Goal: Task Accomplishment & Management: Complete application form

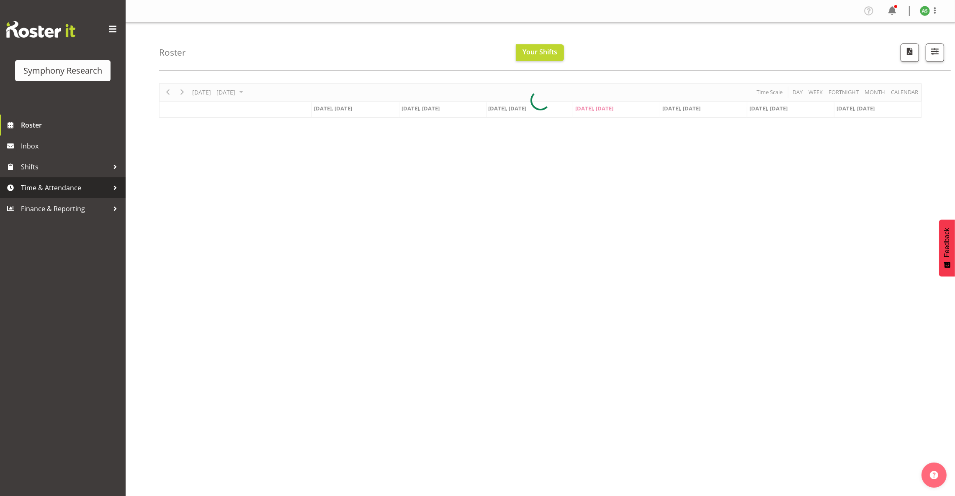
click at [41, 185] on span "Time & Attendance" at bounding box center [65, 188] width 88 height 13
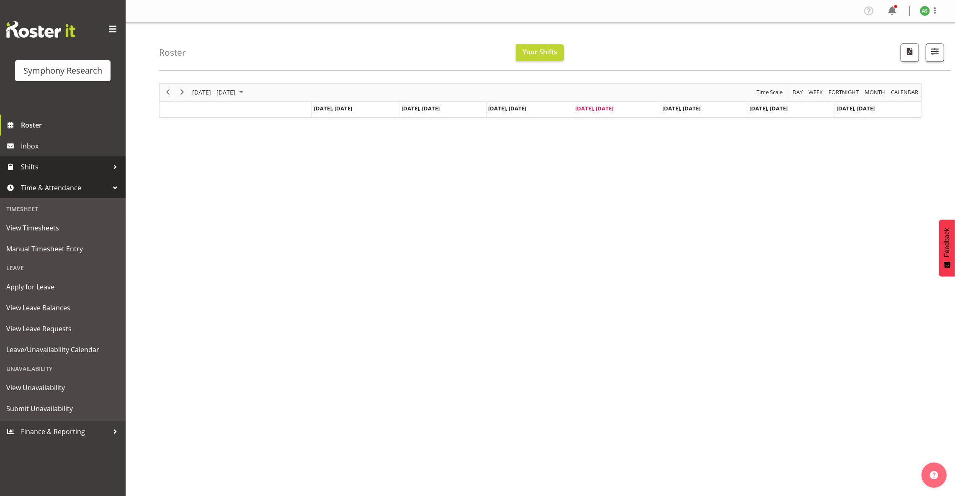
click at [41, 165] on span "Shifts" at bounding box center [65, 167] width 88 height 13
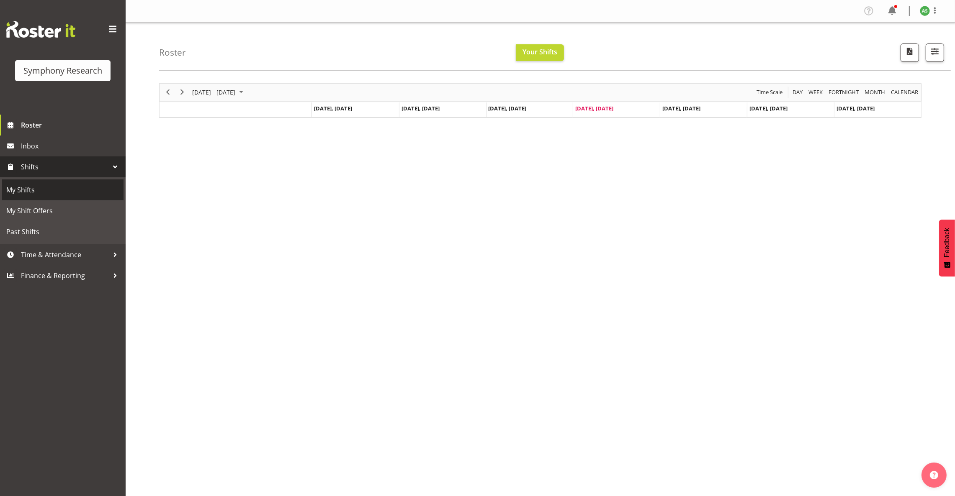
click at [37, 192] on span "My Shifts" at bounding box center [62, 190] width 113 height 13
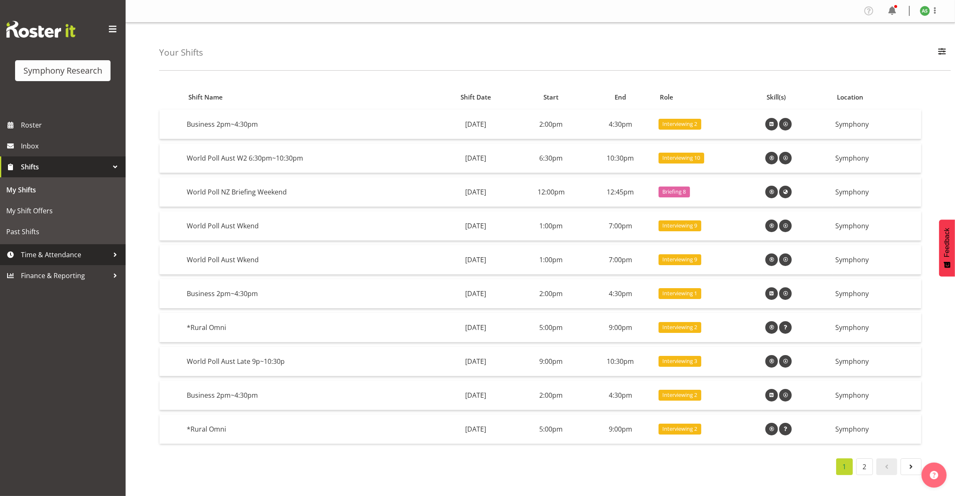
click at [42, 252] on span "Time & Attendance" at bounding box center [65, 255] width 88 height 13
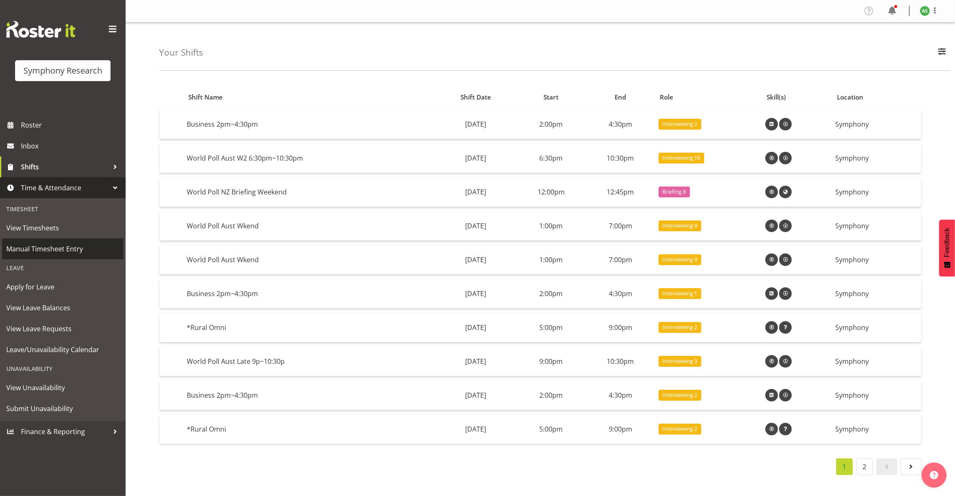
click at [44, 249] on span "Manual Timesheet Entry" at bounding box center [62, 249] width 113 height 13
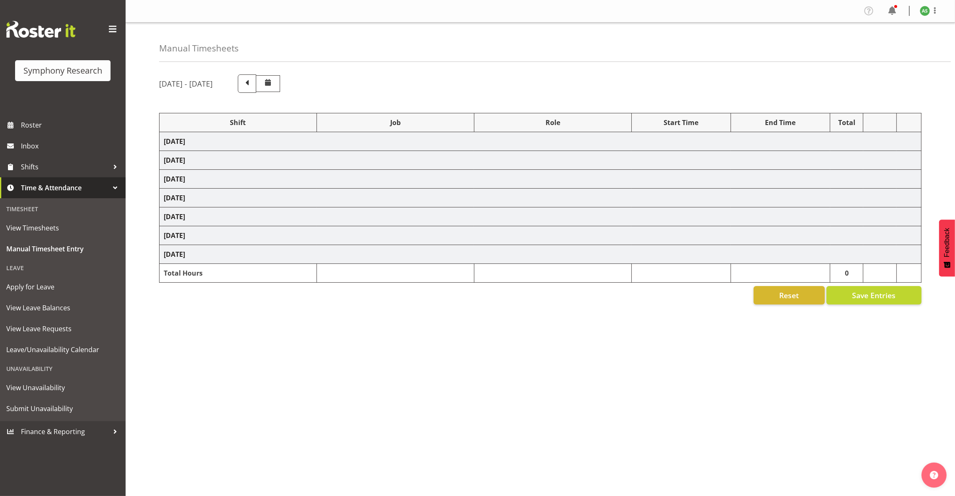
select select "15433"
select select "10499"
select select "47"
select select "15433"
select select "10499"
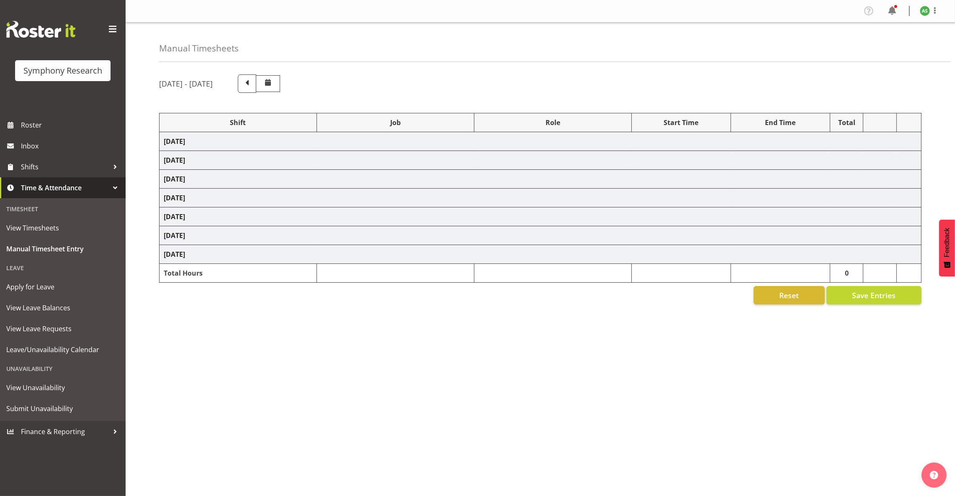
select select "47"
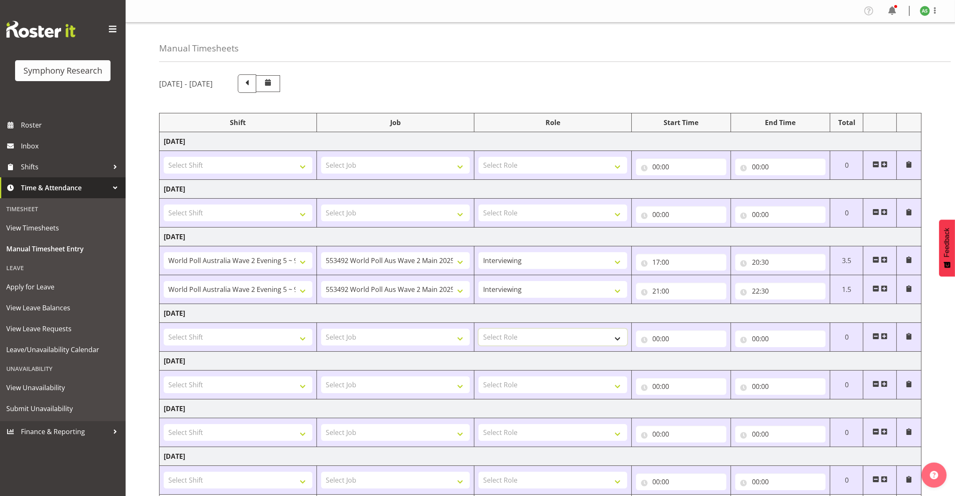
click at [495, 341] on select "Select Role Briefing Interviewing" at bounding box center [552, 337] width 149 height 17
select select "47"
click at [478, 330] on select "Select Role Briefing Interviewing" at bounding box center [552, 337] width 149 height 17
click at [884, 336] on span at bounding box center [883, 336] width 7 height 7
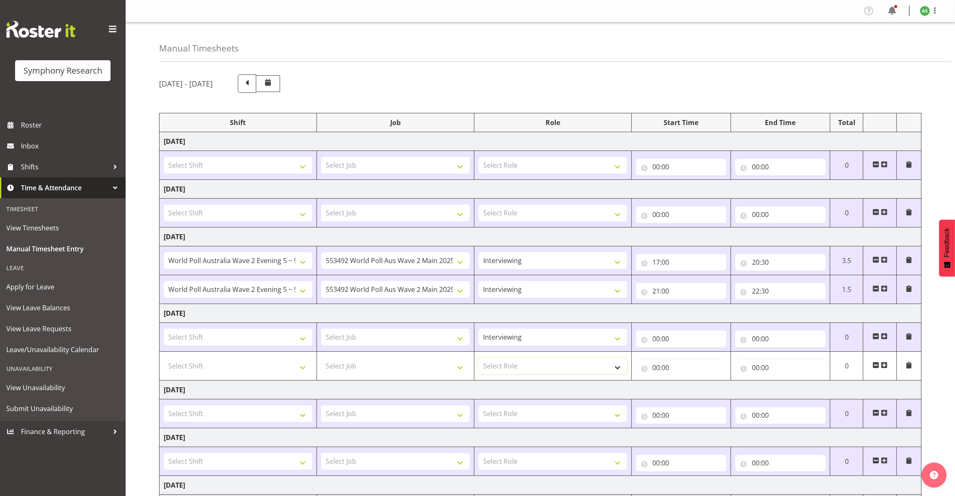
click at [557, 370] on select "Select Role Briefing Interviewing" at bounding box center [552, 366] width 149 height 17
select select "47"
click at [478, 359] on select "Select Role Briefing Interviewing" at bounding box center [552, 366] width 149 height 17
click at [416, 338] on select "Select Job 550060 IF Admin 553492 World Poll Aus Wave 2 Main 2025 553500 BFM Ju…" at bounding box center [395, 337] width 149 height 17
select select "10499"
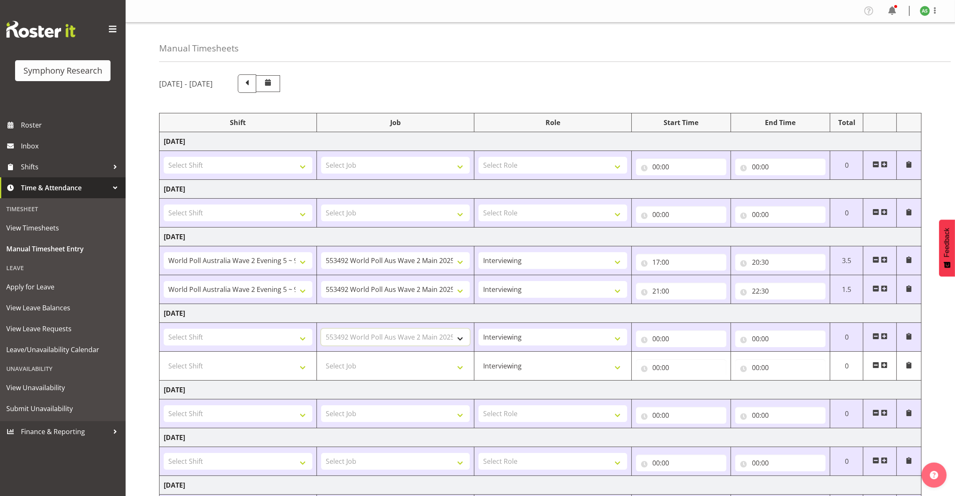
click at [321, 330] on select "Select Job 550060 IF Admin 553492 World Poll Aus Wave 2 Main 2025 553500 BFM Ju…" at bounding box center [395, 337] width 149 height 17
click at [413, 362] on select "Select Job 550060 IF Admin 553492 World Poll Aus Wave 2 Main 2025 553500 BFM Ju…" at bounding box center [395, 366] width 149 height 17
select select "10499"
click at [321, 359] on select "Select Job 550060 IF Admin 553492 World Poll Aus Wave 2 Main 2025 553500 BFM Ju…" at bounding box center [395, 366] width 149 height 17
click at [300, 344] on select "Select Shift !!Project Briefing (Job to be assigned) !!Weekend Residential (Ros…" at bounding box center [238, 337] width 149 height 17
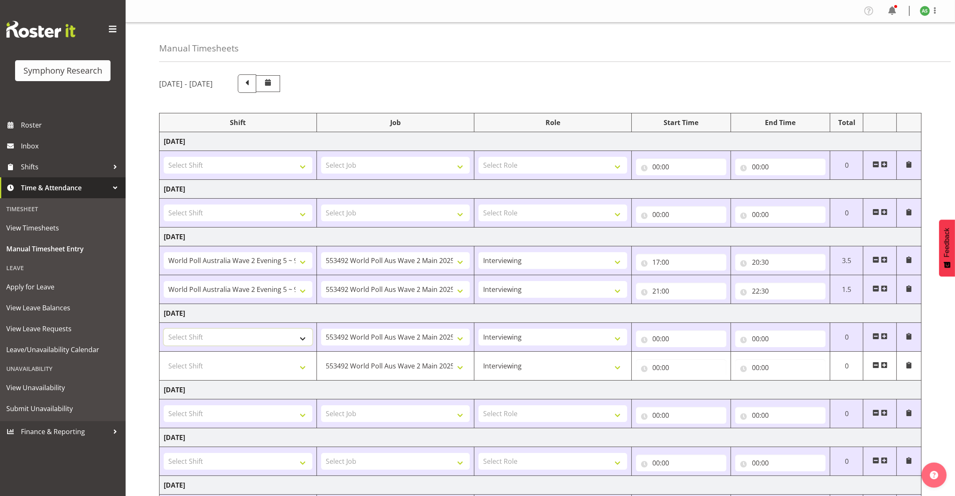
select select "15433"
click at [164, 330] on select "Select Shift !!Project Briefing (Job to be assigned) !!Weekend Residential (Ros…" at bounding box center [238, 337] width 149 height 17
click at [300, 341] on select "!!Project Briefing (Job to be assigned) !!Weekend Residential (Roster IT Shift …" at bounding box center [238, 337] width 149 height 17
click at [302, 370] on select "Select Shift !!Project Briefing (Job to be assigned) !!Weekend Residential (Ros…" at bounding box center [238, 366] width 149 height 17
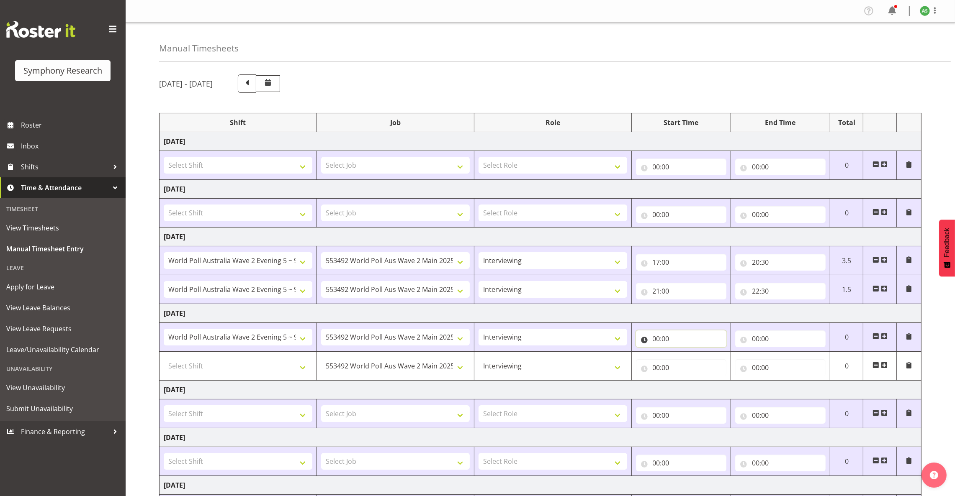
click at [656, 343] on input "00:00" at bounding box center [681, 339] width 90 height 17
click at [691, 362] on select "00 01 02 03 04 05 06 07 08 09 10 11 12 13 14 15 16 17 18 19 20 21 22 23" at bounding box center [692, 360] width 19 height 17
select select "17"
click at [683, 354] on select "00 01 02 03 04 05 06 07 08 09 10 11 12 13 14 15 16 17 18 19 20 21 22 23" at bounding box center [692, 360] width 19 height 17
type input "17:00"
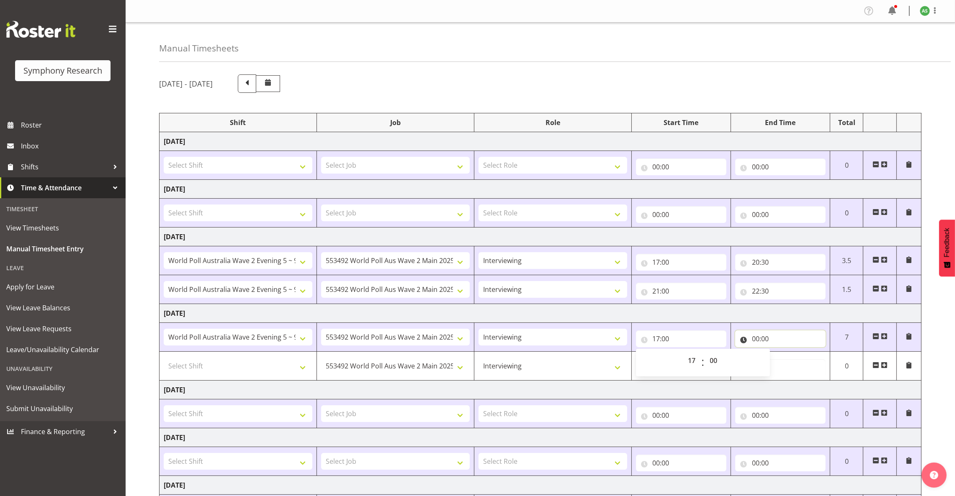
click at [754, 341] on input "00:00" at bounding box center [780, 339] width 90 height 17
click at [789, 359] on select "00 01 02 03 04 05 06 07 08 09 10 11 12 13 14 15 16 17 18 19 20 21 22 23" at bounding box center [792, 360] width 19 height 17
select select "20"
click at [783, 354] on select "00 01 02 03 04 05 06 07 08 09 10 11 12 13 14 15 16 17 18 19 20 21 22 23" at bounding box center [792, 360] width 19 height 17
type input "20:00"
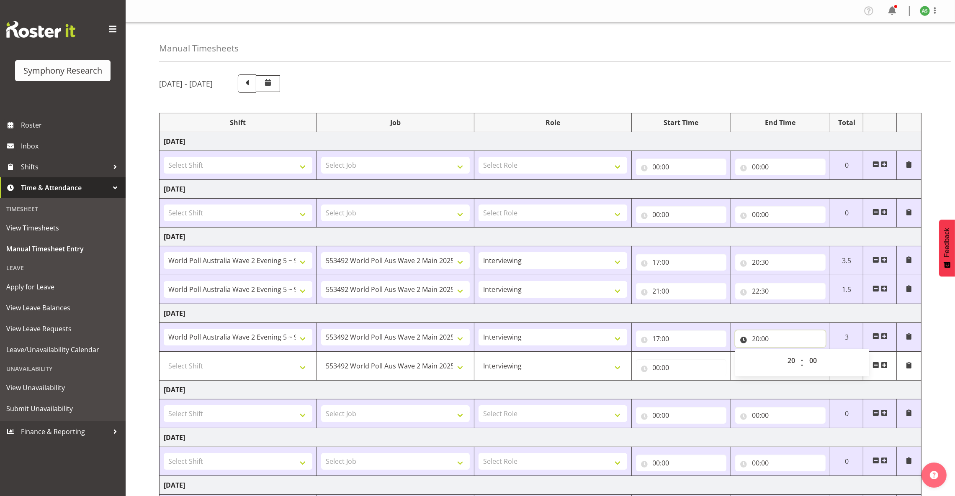
click at [765, 341] on input "20:00" at bounding box center [780, 339] width 90 height 17
click at [812, 363] on select "00 01 02 03 04 05 06 07 08 09 10 11 12 13 14 15 16 17 18 19 20 21 22 23 24 25 2…" at bounding box center [813, 360] width 19 height 17
select select "30"
click at [804, 354] on select "00 01 02 03 04 05 06 07 08 09 10 11 12 13 14 15 16 17 18 19 20 21 22 23 24 25 2…" at bounding box center [813, 360] width 19 height 17
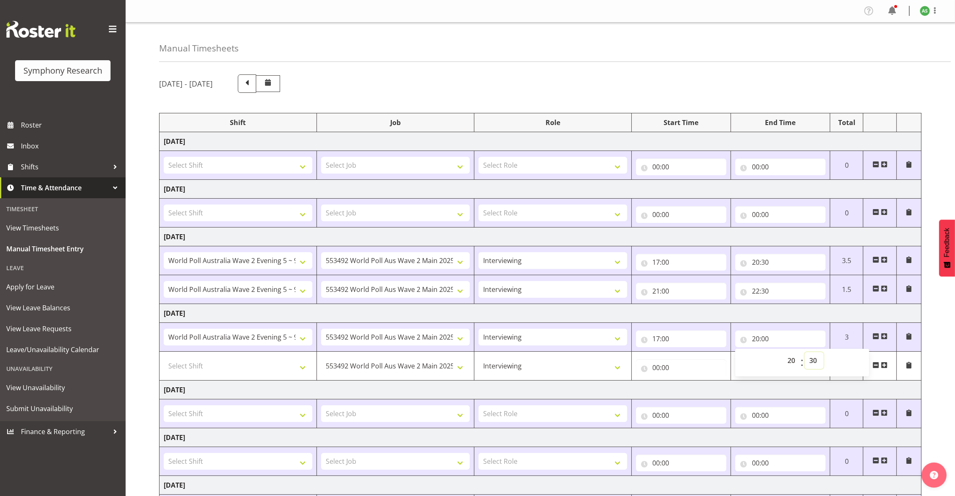
type input "20:30"
click at [303, 339] on select "!!Project Briefing (Job to be assigned) !!Weekend Residential (Roster IT Shift …" at bounding box center [238, 337] width 149 height 17
click at [299, 368] on select "Select Shift !!Project Briefing (Job to be assigned) !!Weekend Residential (Ros…" at bounding box center [238, 366] width 149 height 17
select select "57511"
click at [164, 359] on select "Select Shift !!Project Briefing (Job to be assigned) !!Weekend Residential (Ros…" at bounding box center [238, 366] width 149 height 17
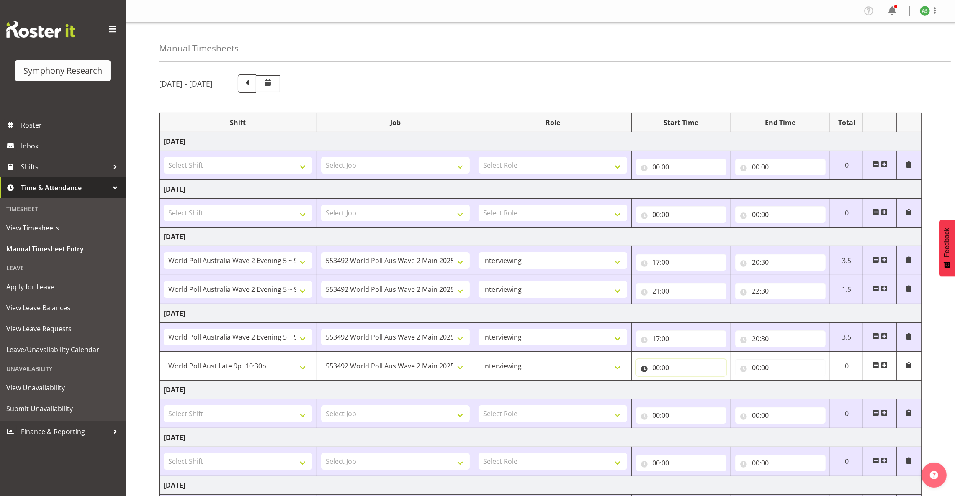
click at [658, 371] on input "00:00" at bounding box center [681, 367] width 90 height 17
click at [690, 388] on select "00 01 02 03 04 05 06 07 08 09 10 11 12 13 14 15 16 17 18 19 20 21 22 23" at bounding box center [692, 389] width 19 height 17
select select "21"
click at [683, 382] on select "00 01 02 03 04 05 06 07 08 09 10 11 12 13 14 15 16 17 18 19 20 21 22 23" at bounding box center [692, 389] width 19 height 17
type input "21:00"
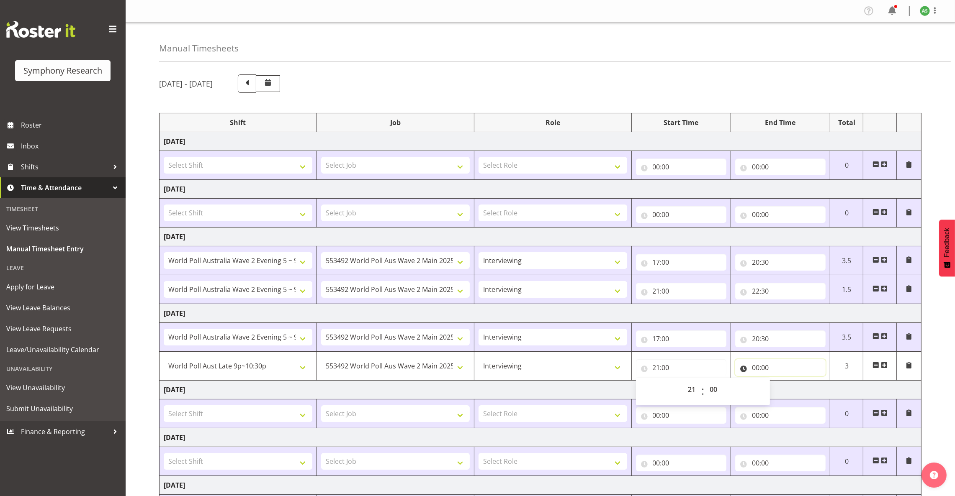
click at [752, 369] on input "00:00" at bounding box center [780, 367] width 90 height 17
click at [792, 388] on select "00 01 02 03 04 05 06 07 08 09 10 11 12 13 14 15 16 17 18 19 20 21 22 23" at bounding box center [792, 389] width 19 height 17
select select "22"
click at [783, 382] on select "00 01 02 03 04 05 06 07 08 09 10 11 12 13 14 15 16 17 18 19 20 21 22 23" at bounding box center [792, 389] width 19 height 17
type input "22:00"
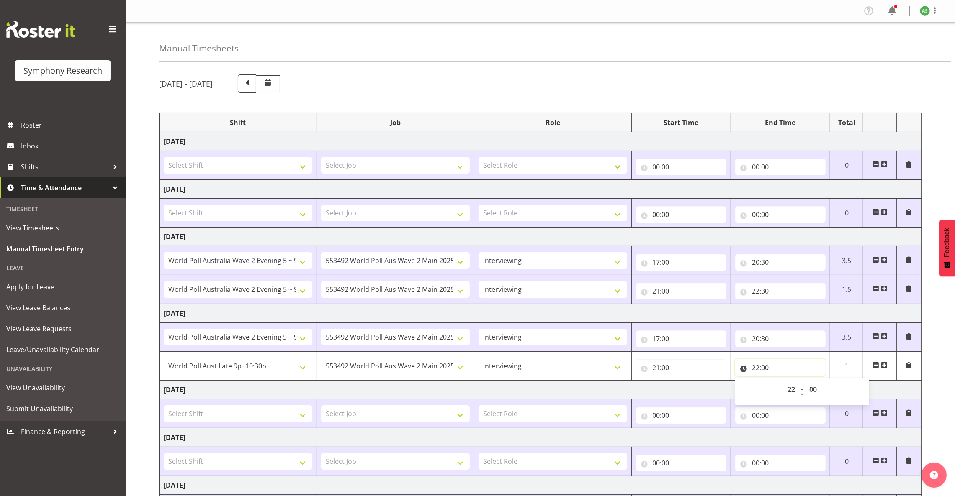
click at [766, 369] on input "22:00" at bounding box center [780, 367] width 90 height 17
click at [814, 391] on select "00 01 02 03 04 05 06 07 08 09 10 11 12 13 14 15 16 17 18 19 20 21 22 23 24 25 2…" at bounding box center [813, 389] width 19 height 17
select select "30"
click at [804, 382] on select "00 01 02 03 04 05 06 07 08 09 10 11 12 13 14 15 16 17 18 19 20 21 22 23 24 25 2…" at bounding box center [813, 389] width 19 height 17
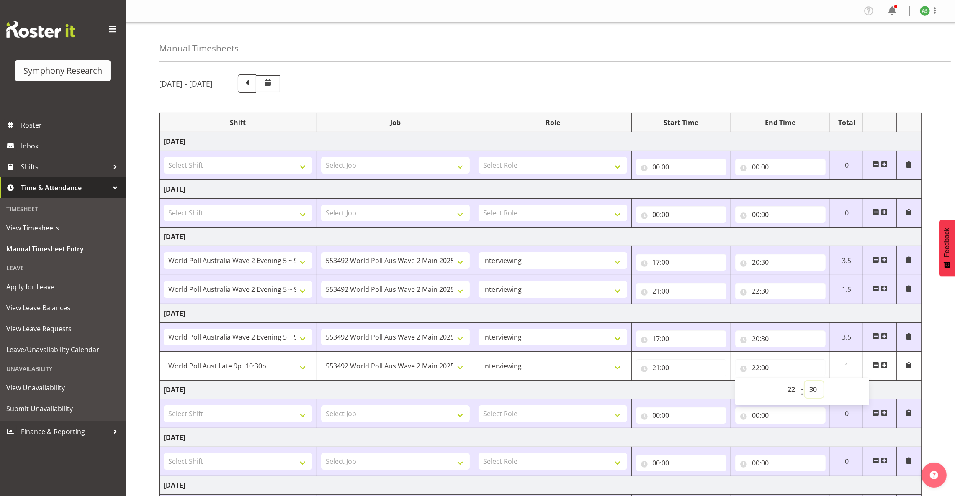
type input "22:30"
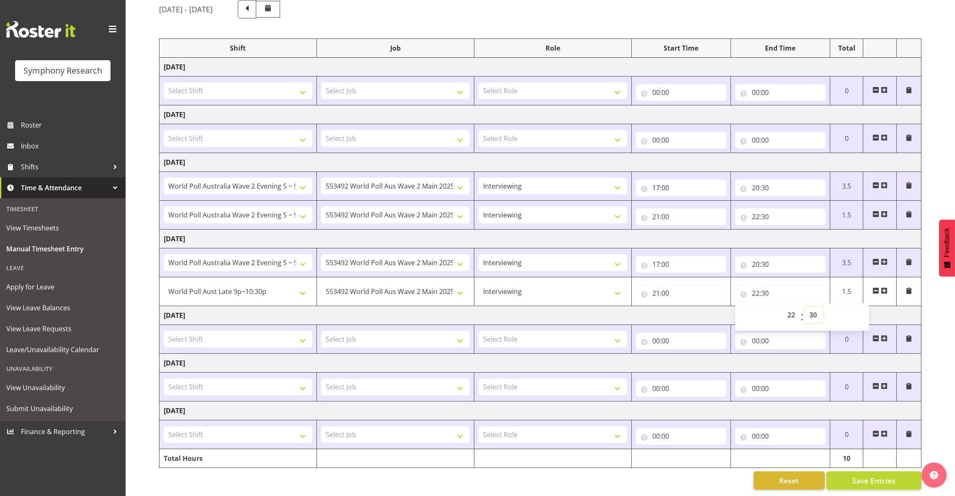
scroll to position [86, 0]
click at [854, 475] on span "Save Entries" at bounding box center [874, 480] width 44 height 11
select select "57511"
type input "21:00"
type input "22:30"
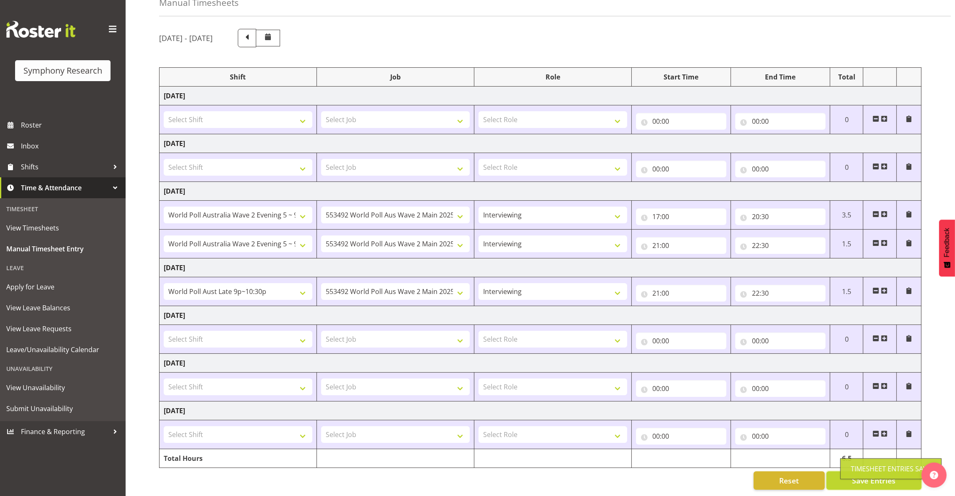
scroll to position [56, 0]
click at [884, 288] on span at bounding box center [883, 291] width 7 height 7
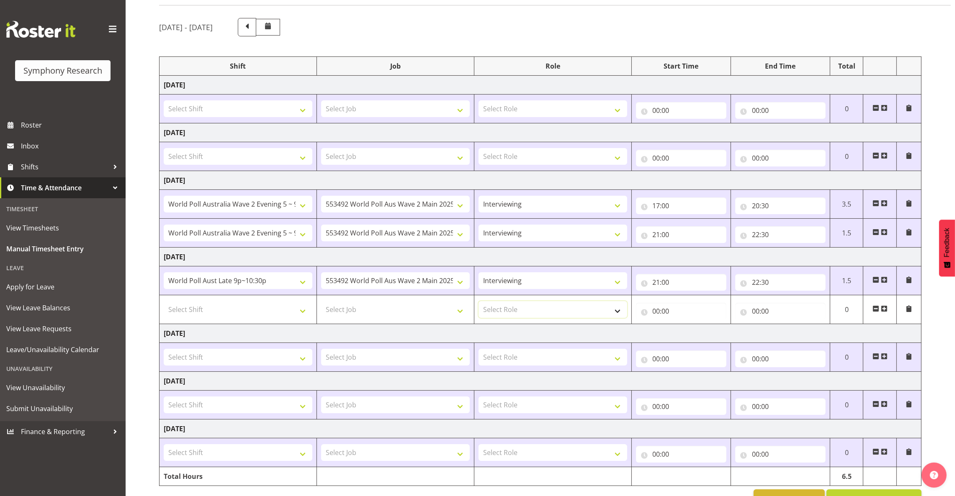
click at [555, 308] on select "Select Role Briefing Interviewing" at bounding box center [552, 309] width 149 height 17
select select "47"
click at [478, 302] on select "Select Role Briefing Interviewing" at bounding box center [552, 309] width 149 height 17
click at [456, 308] on select "Select Job 550060 IF Admin 553492 World Poll Aus Wave 2 Main 2025 553500 BFM Ju…" at bounding box center [395, 309] width 149 height 17
select select "10499"
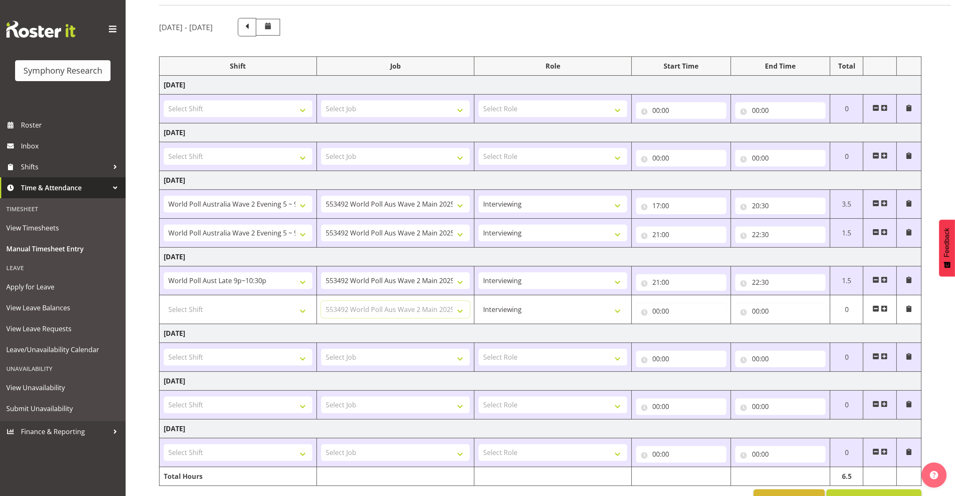
click at [321, 302] on select "Select Job 550060 IF Admin 553492 World Poll Aus Wave 2 Main 2025 553500 BFM Ju…" at bounding box center [395, 309] width 149 height 17
click at [655, 311] on input "00:00" at bounding box center [681, 311] width 90 height 17
click at [687, 333] on select "00 01 02 03 04 05 06 07 08 09 10 11 12 13 14 15 16 17 18 19 20 21 22 23" at bounding box center [692, 333] width 19 height 17
select select "21"
click at [683, 326] on select "00 01 02 03 04 05 06 07 08 09 10 11 12 13 14 15 16 17 18 19 20 21 22 23" at bounding box center [692, 333] width 19 height 17
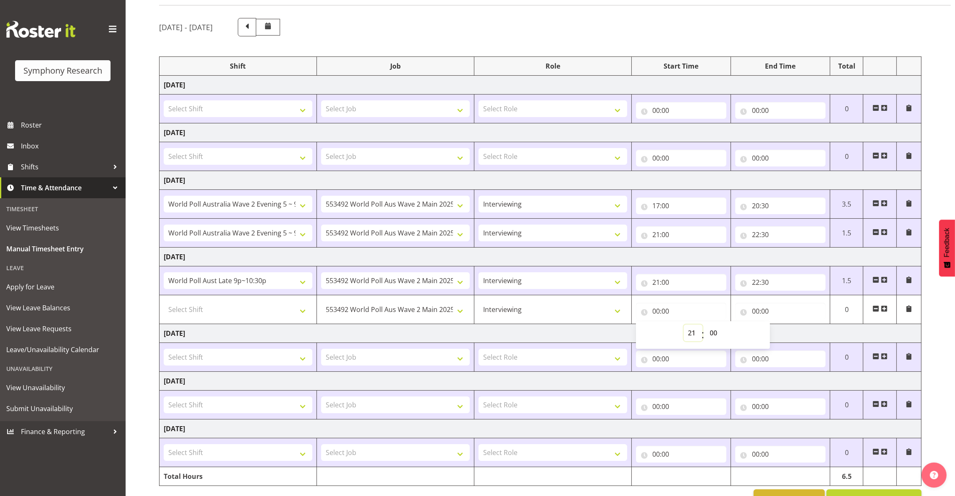
type input "21:00"
click at [752, 313] on input "00:00" at bounding box center [780, 311] width 90 height 17
click at [793, 331] on select "00 01 02 03 04 05 06 07 08 09 10 11 12 13 14 15 16 17 18 19 20 21 22 23" at bounding box center [792, 333] width 19 height 17
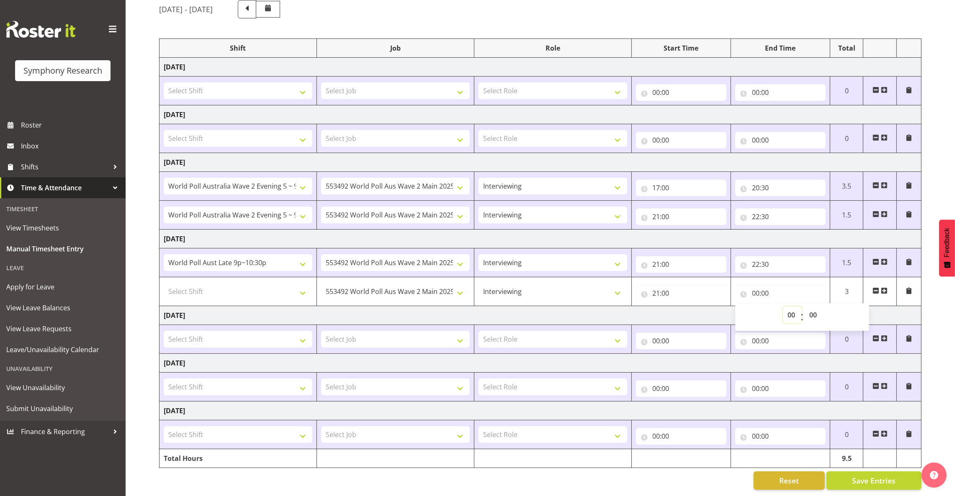
scroll to position [86, 0]
click at [795, 307] on select "00 01 02 03 04 05 06 07 08 09 10 11 12 13 14 15 16 17 18 19 20 21 22 23" at bounding box center [792, 315] width 19 height 17
select select "22"
click at [783, 307] on select "00 01 02 03 04 05 06 07 08 09 10 11 12 13 14 15 16 17 18 19 20 21 22 23" at bounding box center [792, 315] width 19 height 17
type input "22:00"
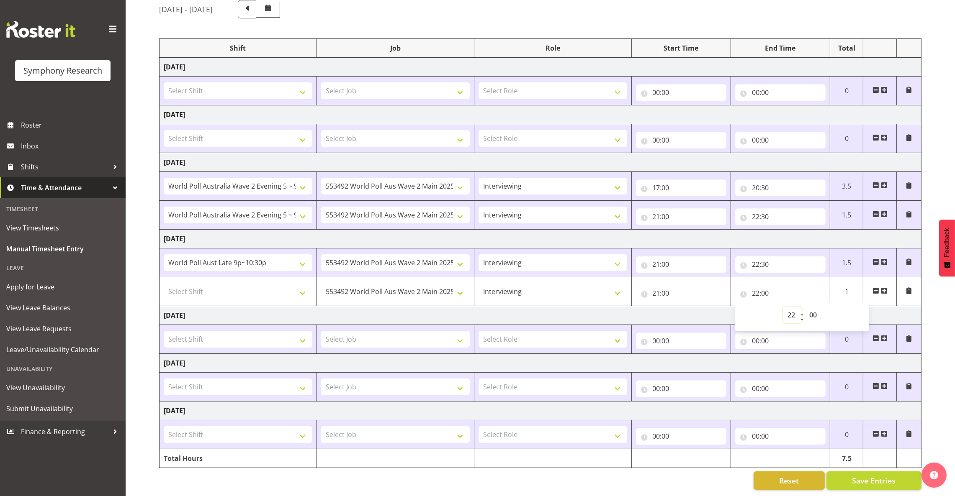
click at [788, 307] on select "00 01 02 03 04 05 06 07 08 09 10 11 12 13 14 15 16 17 18 19 20 21 22 23" at bounding box center [792, 315] width 19 height 17
click at [701, 310] on td "Friday 15th August 2025" at bounding box center [540, 315] width 762 height 19
click at [765, 286] on input "22:00" at bounding box center [780, 293] width 90 height 17
click at [810, 307] on select "00 01 02 03 04 05 06 07 08 09 10 11 12 13 14 15 16 17 18 19 20 21 22 23 24 25 2…" at bounding box center [813, 315] width 19 height 17
select select "30"
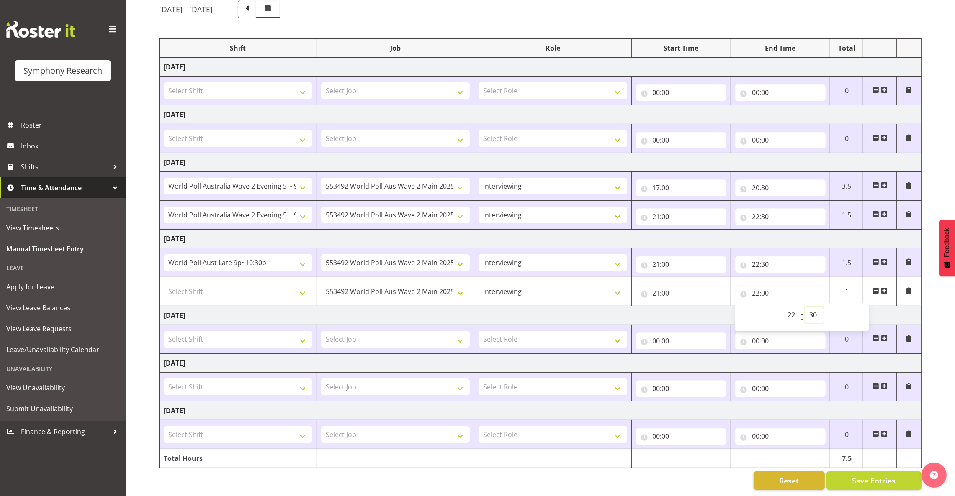
click at [804, 307] on select "00 01 02 03 04 05 06 07 08 09 10 11 12 13 14 15 16 17 18 19 20 21 22 23 24 25 2…" at bounding box center [813, 315] width 19 height 17
type input "22:30"
click at [655, 256] on input "21:00" at bounding box center [681, 264] width 90 height 17
click at [689, 278] on select "00 01 02 03 04 05 06 07 08 09 10 11 12 13 14 15 16 17 18 19 20 21 22 23" at bounding box center [692, 286] width 19 height 17
select select "17"
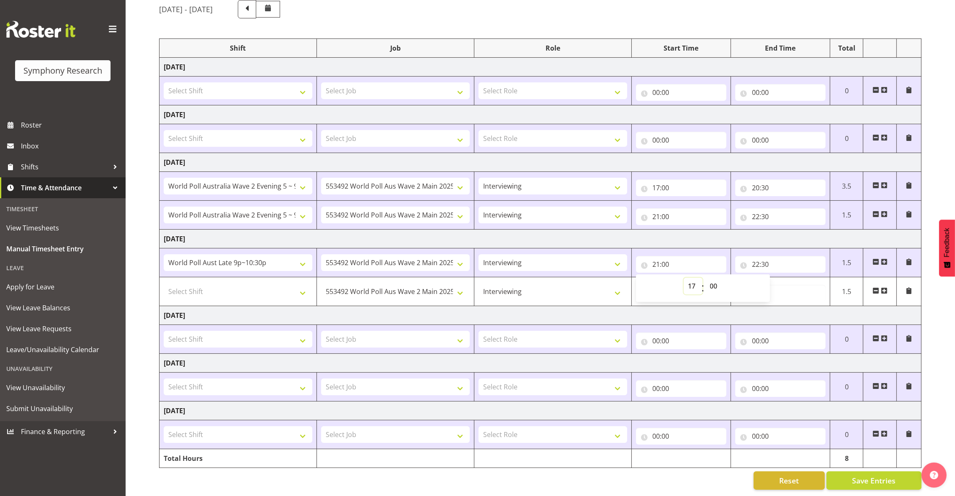
click at [683, 278] on select "00 01 02 03 04 05 06 07 08 09 10 11 12 13 14 15 16 17 18 19 20 21 22 23" at bounding box center [692, 286] width 19 height 17
type input "17:00"
click at [755, 256] on input "22:30" at bounding box center [780, 264] width 90 height 17
click at [789, 278] on select "00 01 02 03 04 05 06 07 08 09 10 11 12 13 14 15 16 17 18 19 20 21 22 23" at bounding box center [792, 286] width 19 height 17
select select "20"
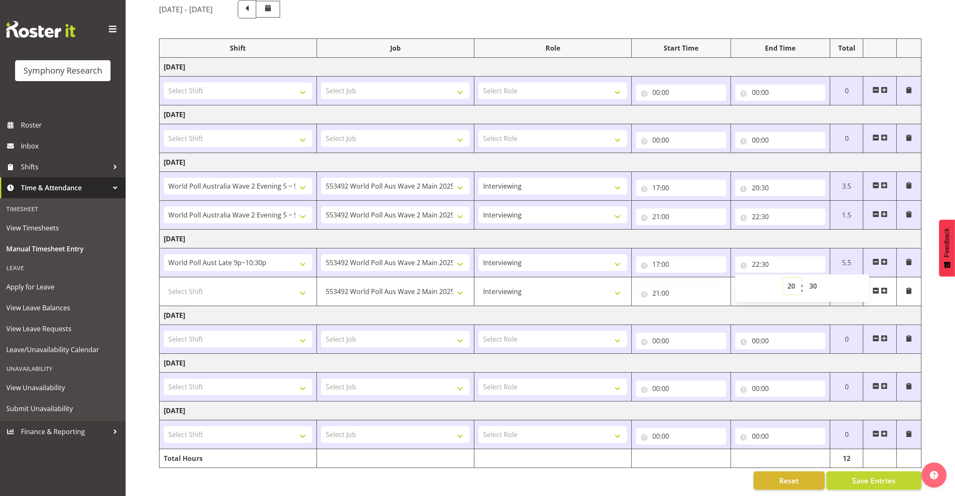
click at [783, 278] on select "00 01 02 03 04 05 06 07 08 09 10 11 12 13 14 15 16 17 18 19 20 21 22 23" at bounding box center [792, 286] width 19 height 17
type input "20:30"
click at [303, 284] on select "Select Shift !!Project Briefing (Job to be assigned) !!Weekend Residential (Ros…" at bounding box center [238, 291] width 149 height 17
select select "57511"
click at [164, 283] on select "Select Shift !!Project Briefing (Job to be assigned) !!Weekend Residential (Ros…" at bounding box center [238, 291] width 149 height 17
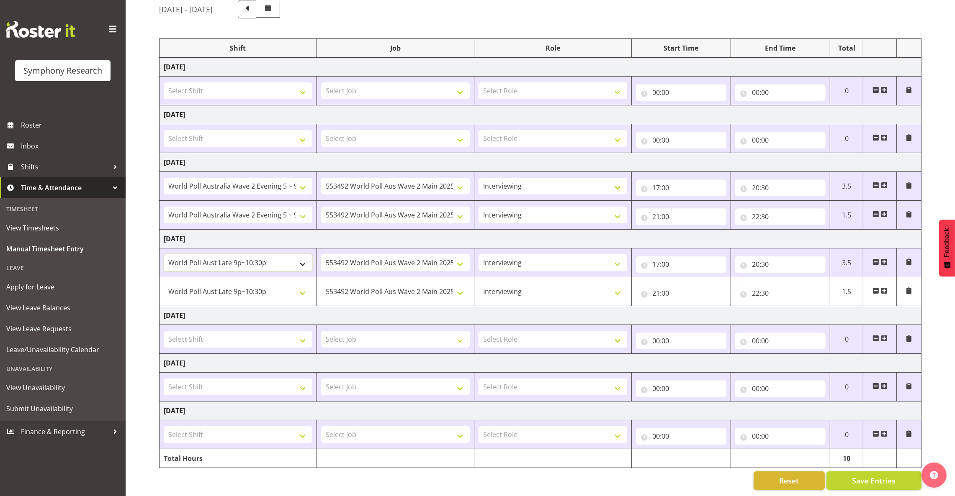
click at [303, 254] on select "!!Project Briefing (Job to be assigned) !!Weekend Residential (Roster IT Shift …" at bounding box center [238, 262] width 149 height 17
select select "15433"
click at [164, 254] on select "!!Project Briefing (Job to be assigned) !!Weekend Residential (Roster IT Shift …" at bounding box center [238, 262] width 149 height 17
click at [877, 475] on span "Save Entries" at bounding box center [874, 480] width 44 height 11
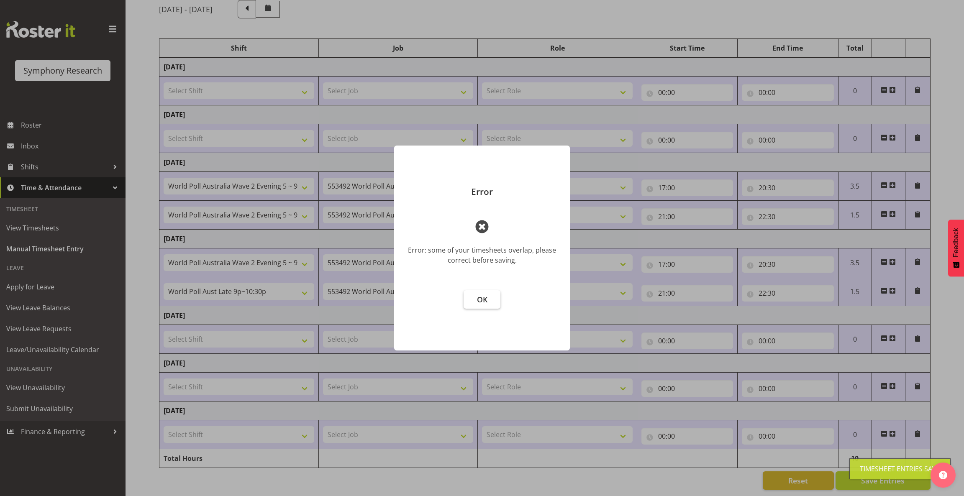
click at [489, 299] on button "OK" at bounding box center [482, 299] width 37 height 18
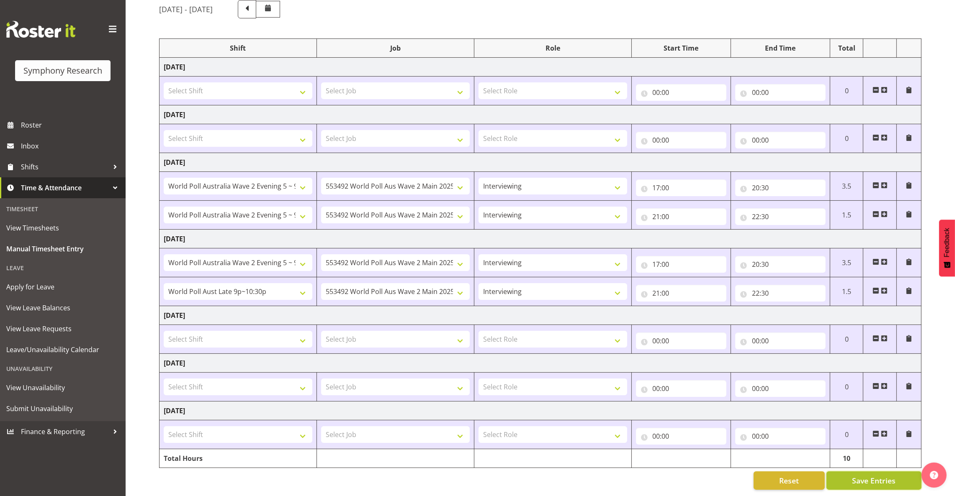
click at [885, 475] on span "Save Entries" at bounding box center [874, 480] width 44 height 11
click at [44, 167] on span "Shifts" at bounding box center [65, 167] width 88 height 13
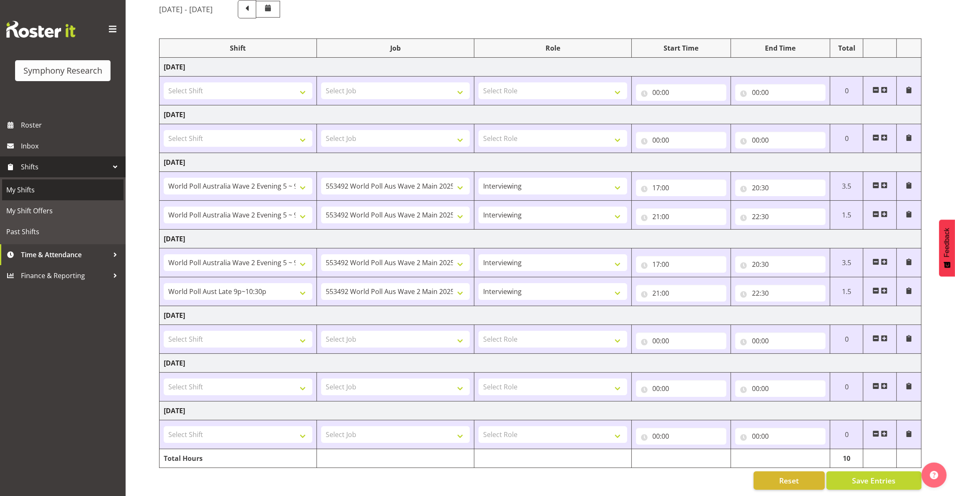
click at [26, 188] on span "My Shifts" at bounding box center [62, 190] width 113 height 13
